Goal: Information Seeking & Learning: Check status

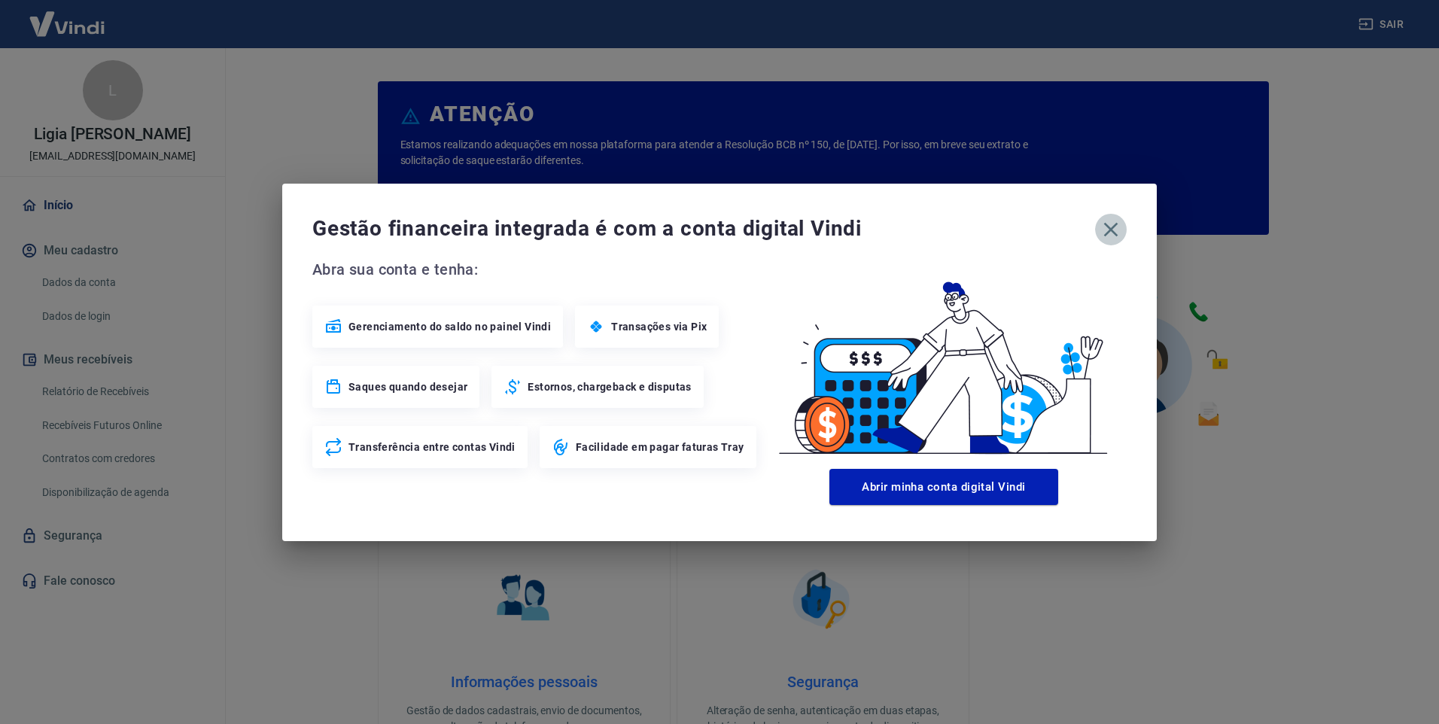
click at [1109, 228] on icon "button" at bounding box center [1111, 230] width 24 height 24
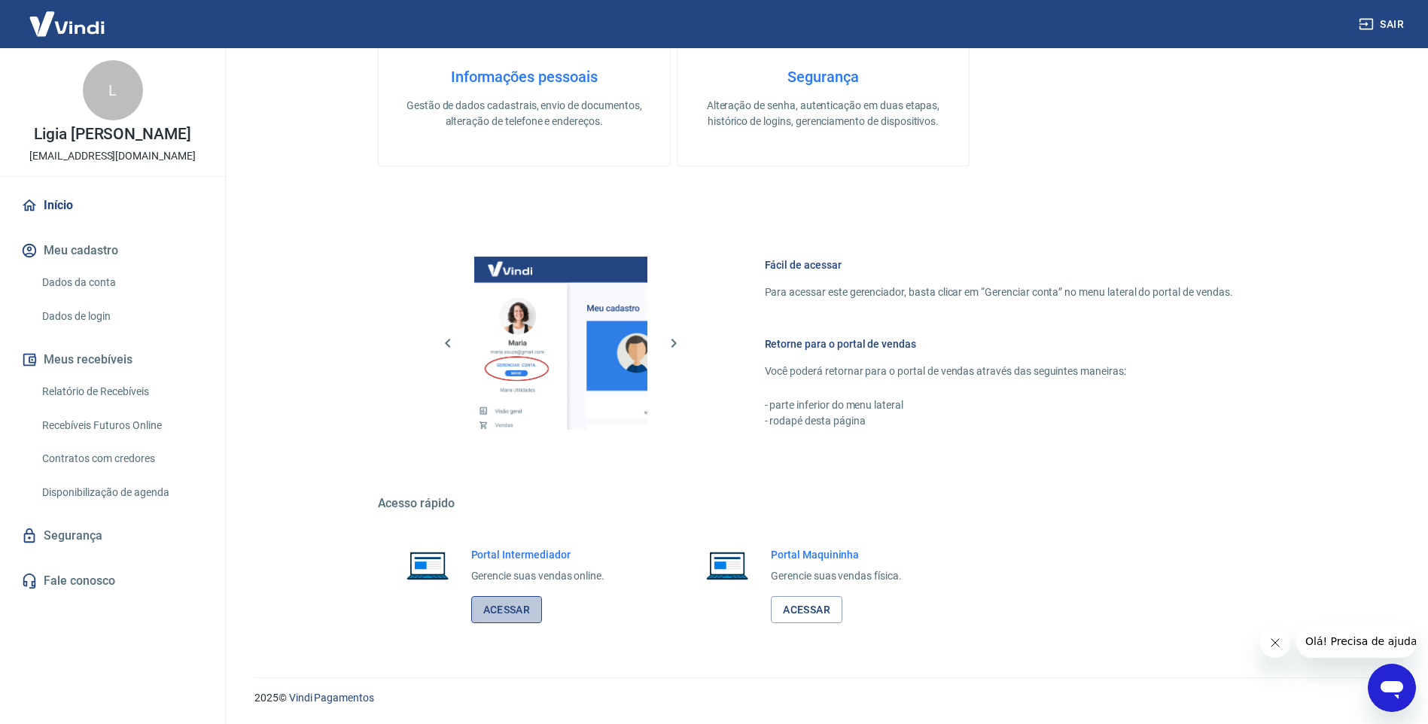
click at [525, 608] on link "Acessar" at bounding box center [507, 610] width 72 height 28
click at [87, 393] on link "Relatório de Recebíveis" at bounding box center [121, 391] width 171 height 31
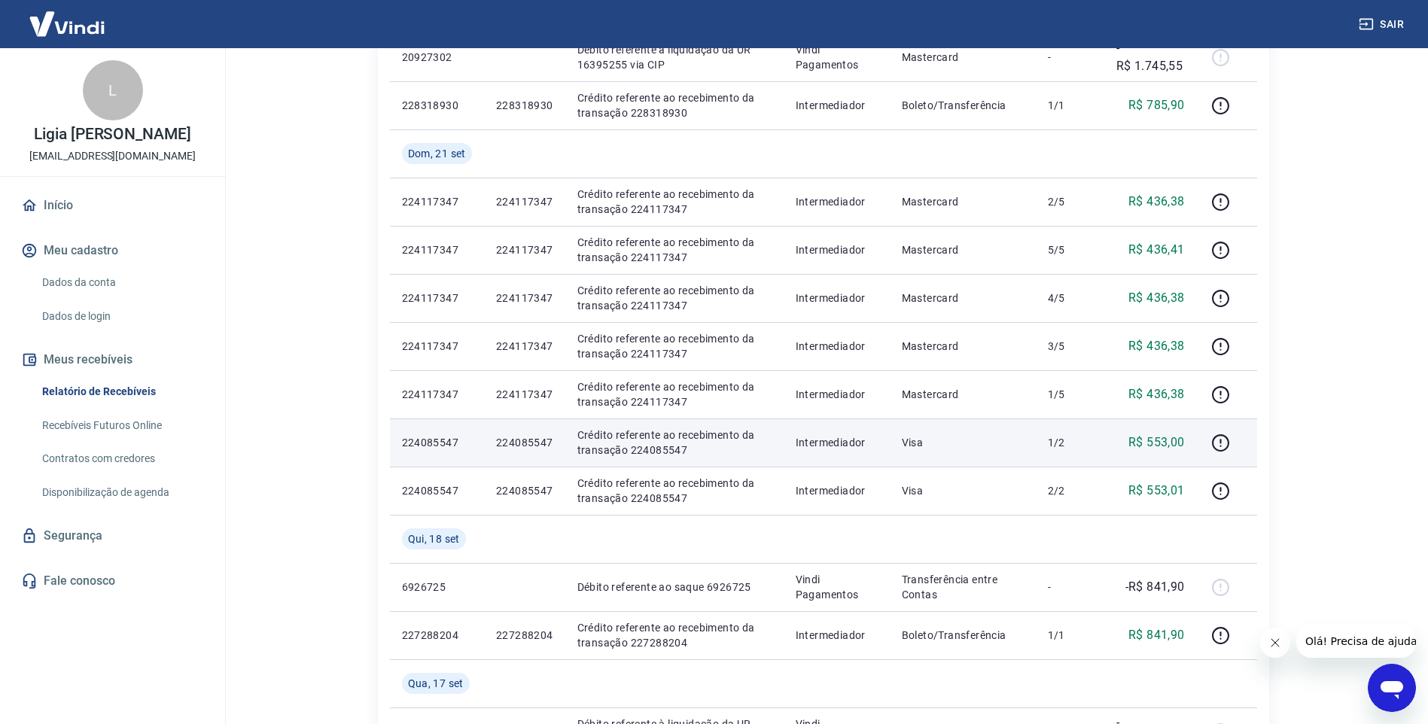
scroll to position [527, 0]
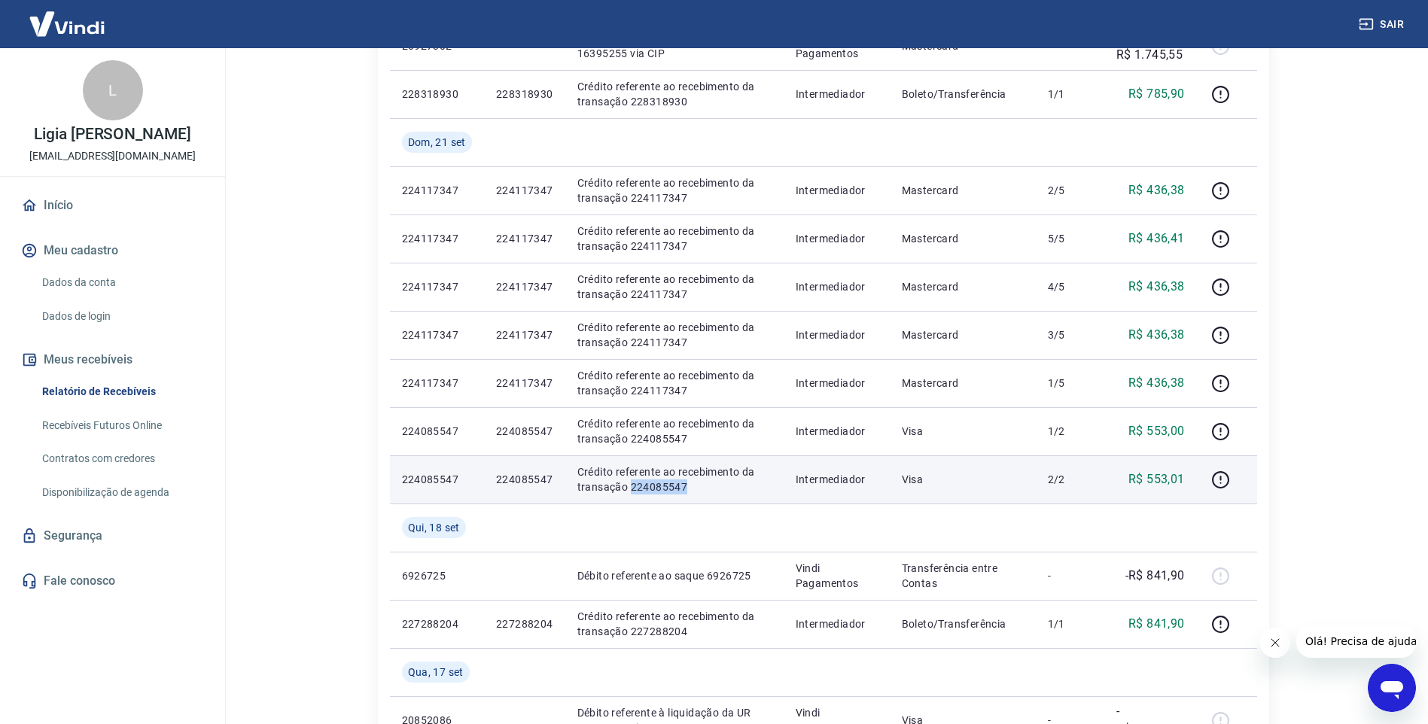
drag, startPoint x: 684, startPoint y: 489, endPoint x: 629, endPoint y: 495, distance: 55.2
click at [629, 495] on td "Crédito referente ao recebimento da transação 224085547" at bounding box center [674, 479] width 218 height 48
copy p "224085547"
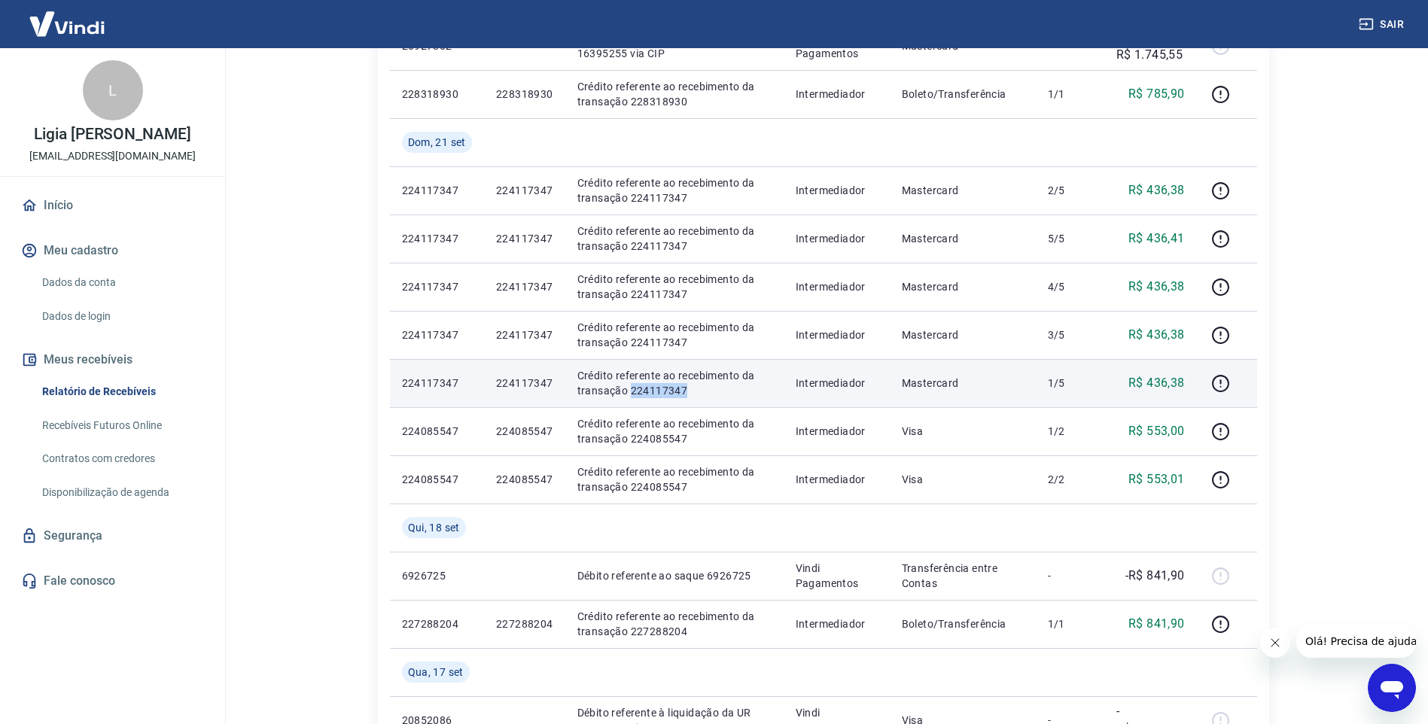
drag, startPoint x: 693, startPoint y: 389, endPoint x: 629, endPoint y: 392, distance: 64.1
click at [629, 392] on p "Crédito referente ao recebimento da transação 224117347" at bounding box center [674, 383] width 194 height 30
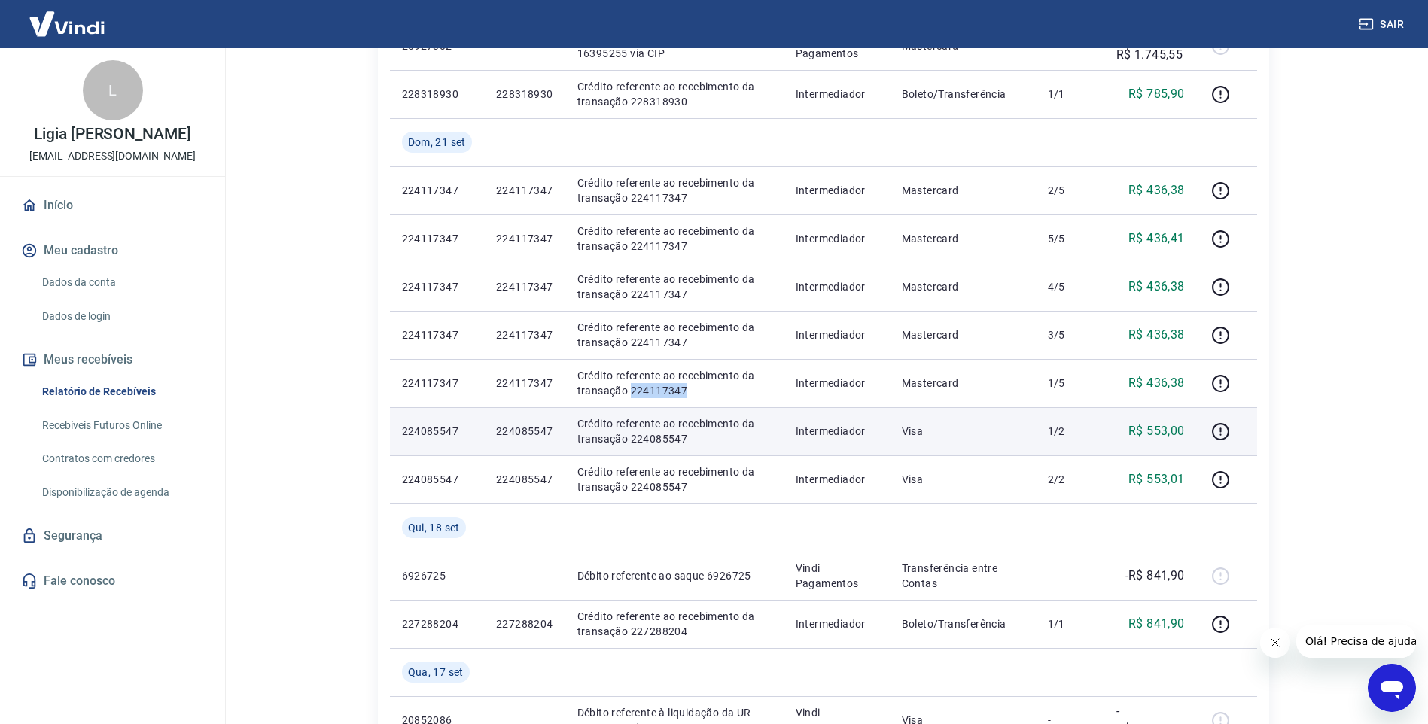
copy p "224117347"
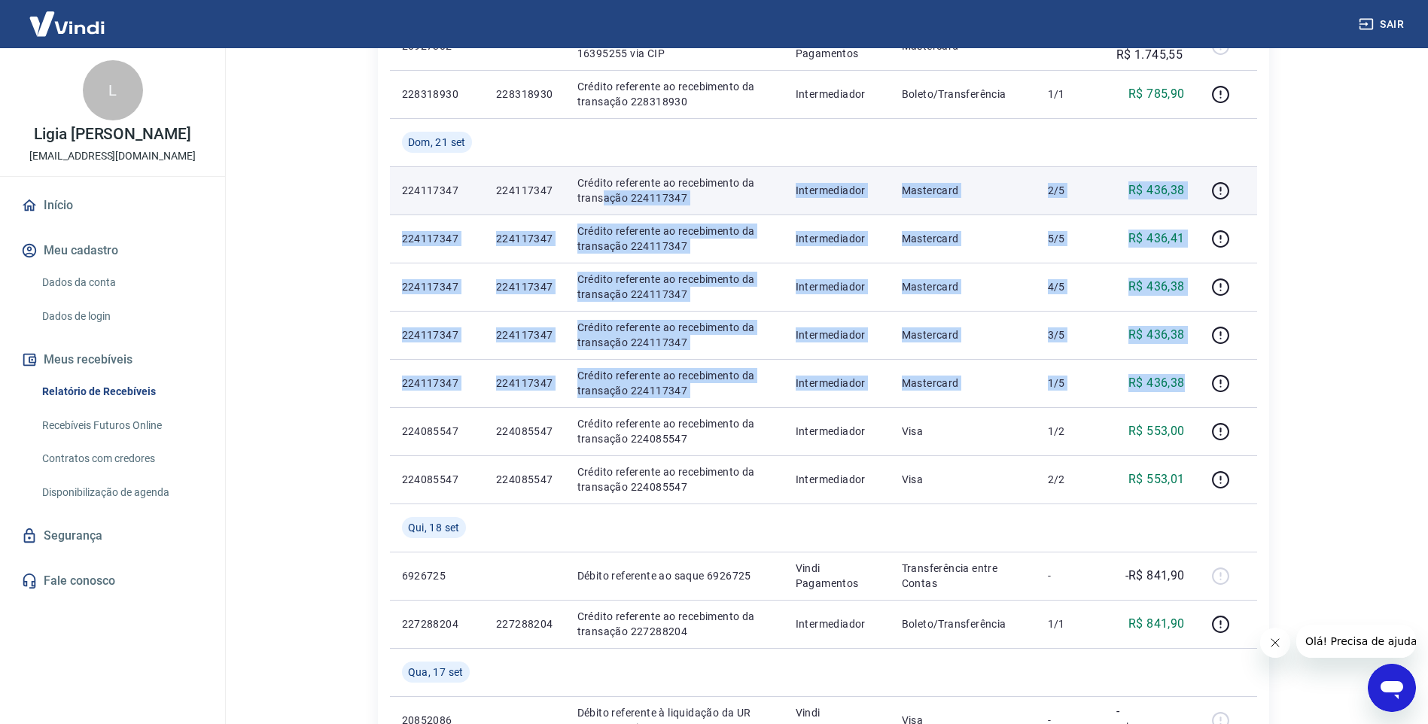
drag, startPoint x: 1189, startPoint y: 387, endPoint x: 604, endPoint y: 199, distance: 614.2
click at [604, 199] on tbody "[DATE] 6942676 Débito referente ao saque 6942676 Vindi Pagamentos Transferência…" at bounding box center [823, 359] width 867 height 1156
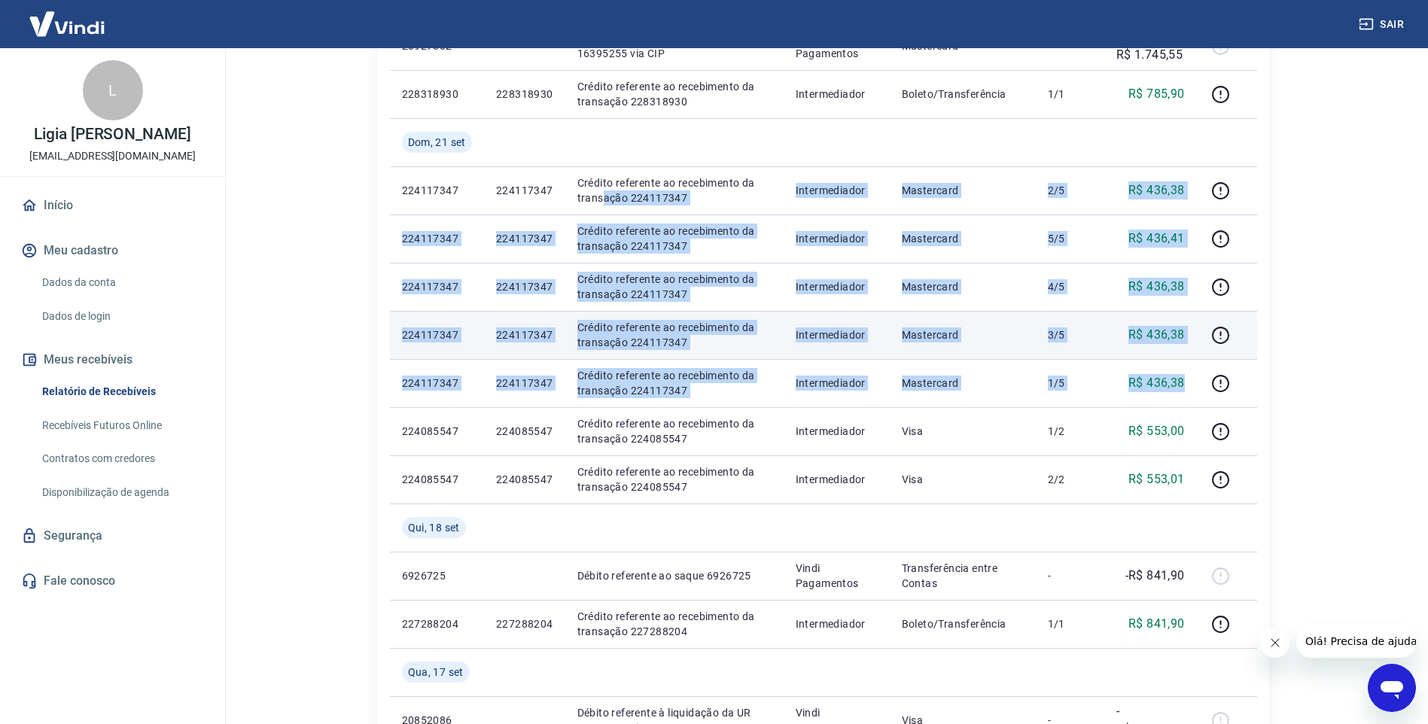
click at [1142, 312] on td "R$ 436,38" at bounding box center [1150, 335] width 93 height 48
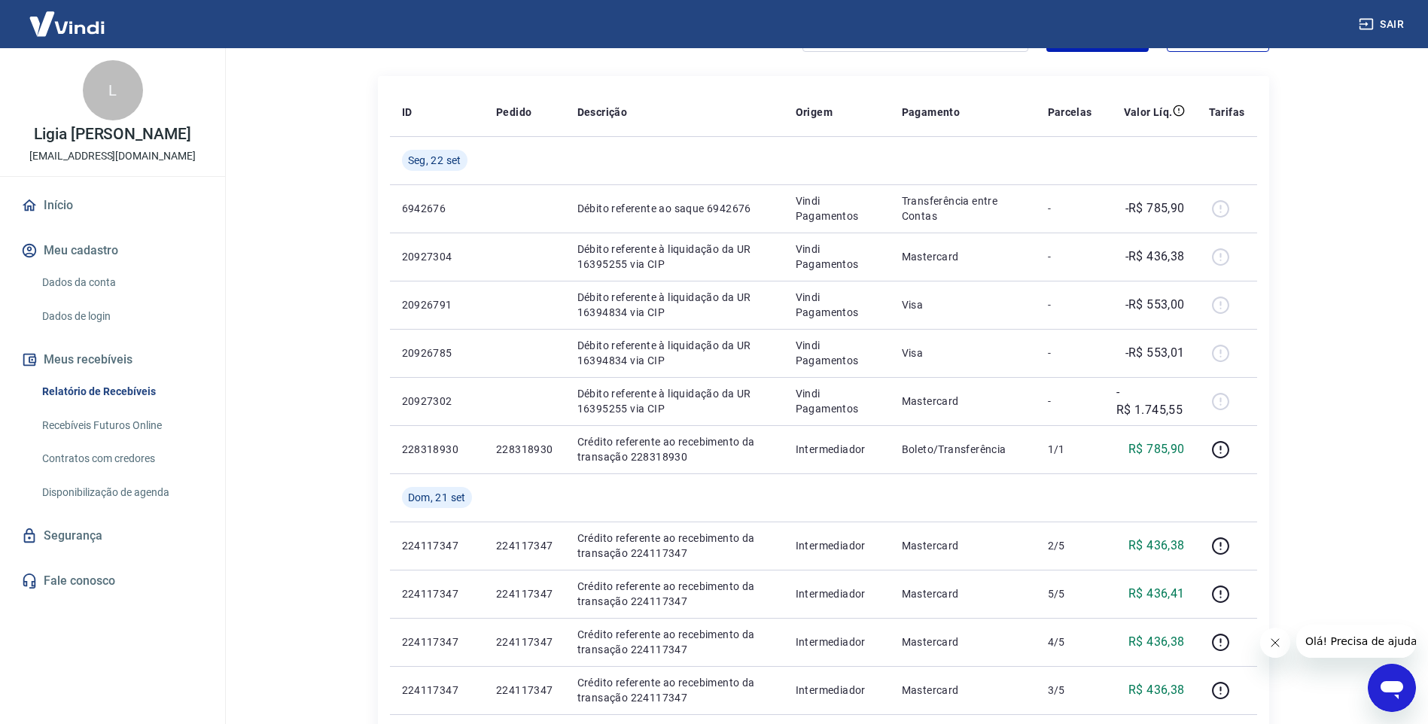
scroll to position [226, 0]
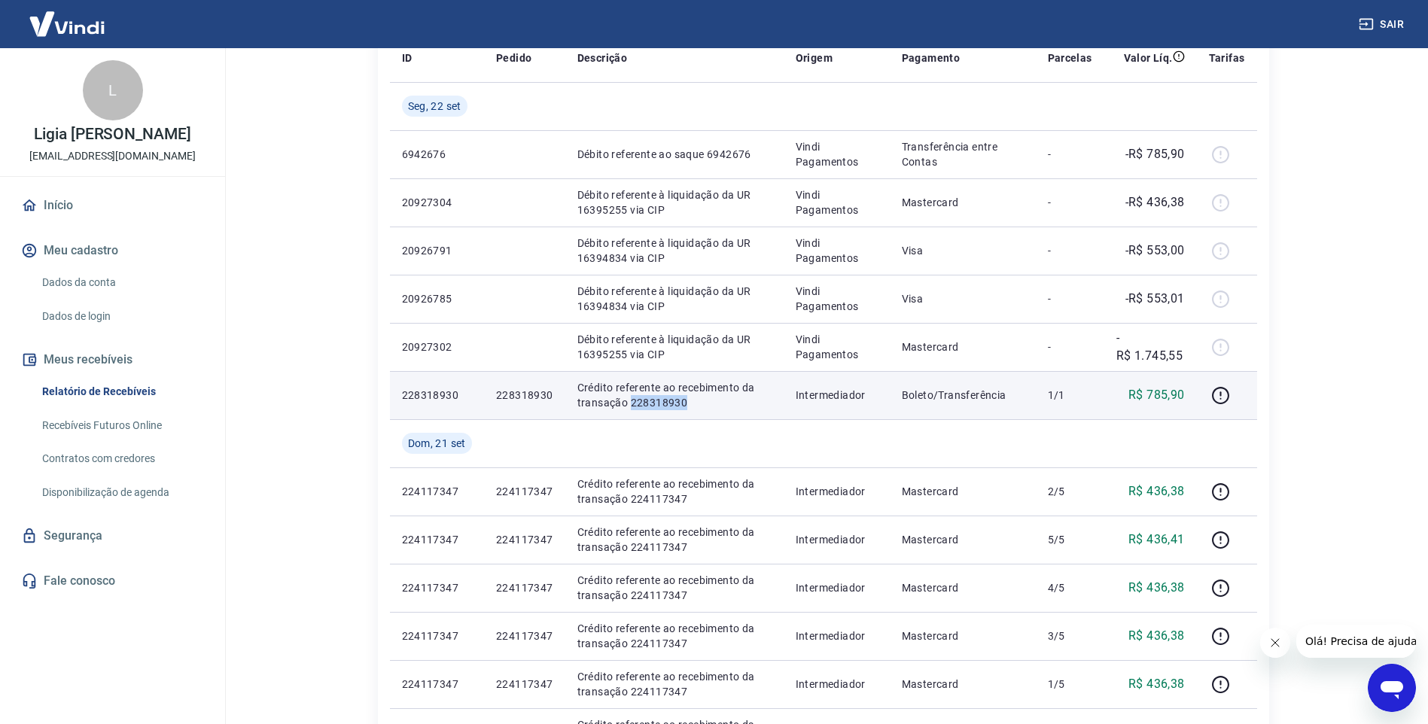
drag, startPoint x: 687, startPoint y: 399, endPoint x: 628, endPoint y: 399, distance: 59.5
click at [628, 399] on p "Crédito referente ao recebimento da transação 228318930" at bounding box center [674, 395] width 194 height 30
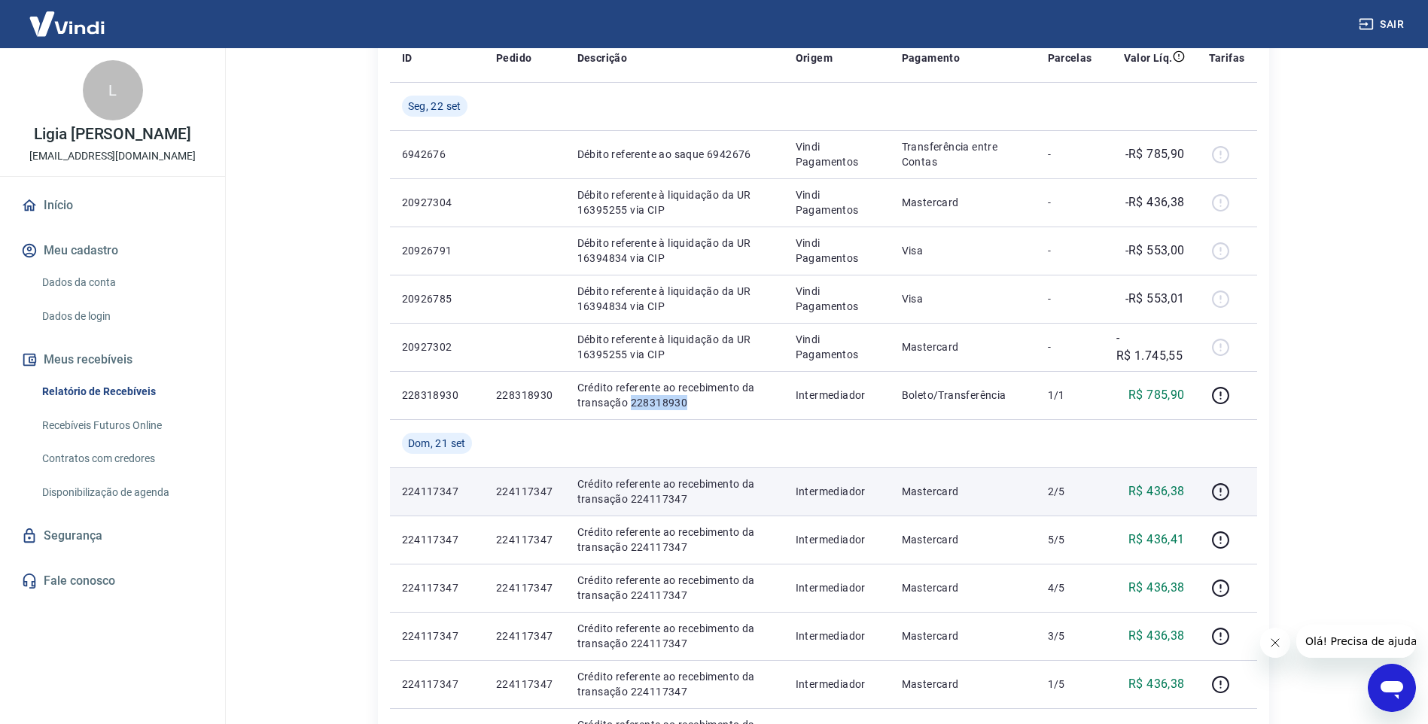
copy p "228318930"
